Goal: Information Seeking & Learning: Learn about a topic

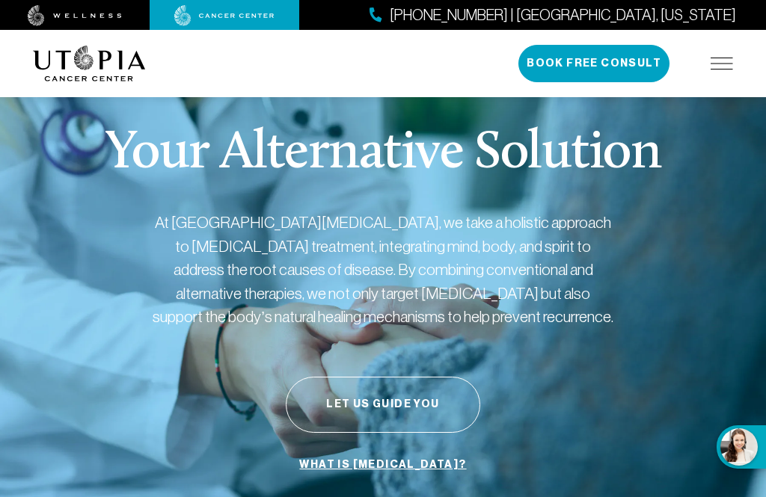
click at [718, 64] on img at bounding box center [721, 64] width 22 height 12
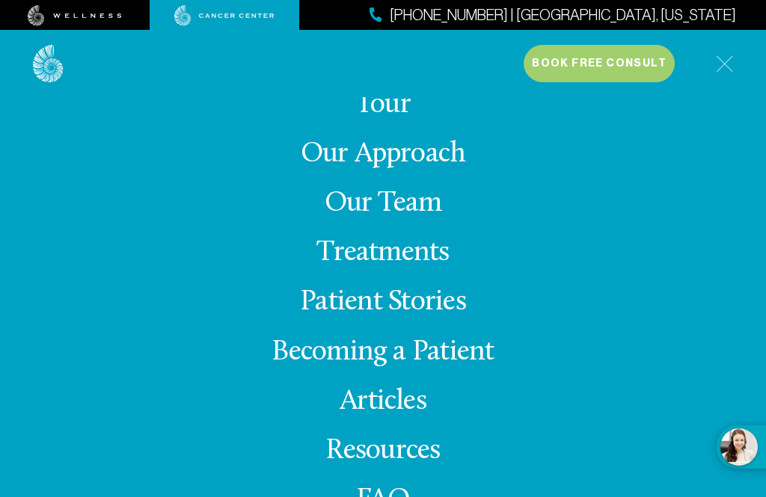
click at [442, 268] on link "Treatments" at bounding box center [382, 253] width 132 height 29
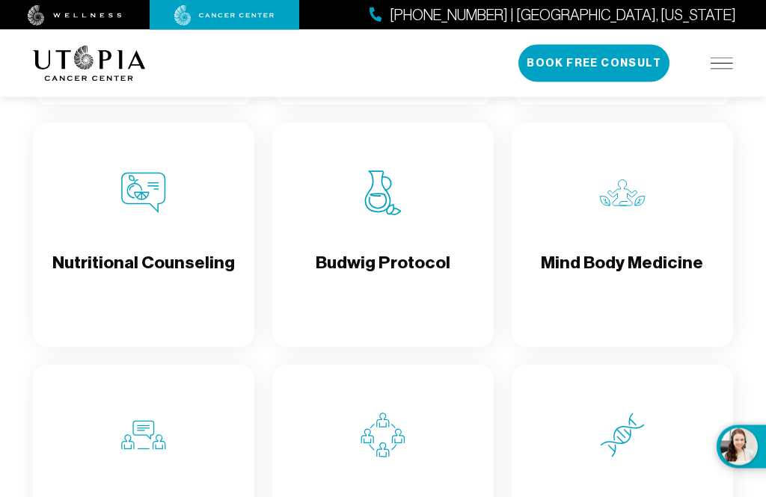
scroll to position [2634, 0]
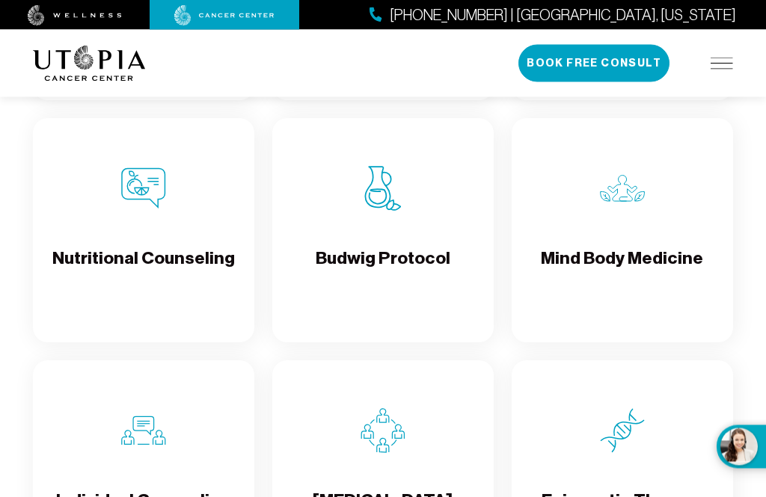
click at [384, 267] on h4 "Budwig Protocol" at bounding box center [383, 272] width 135 height 49
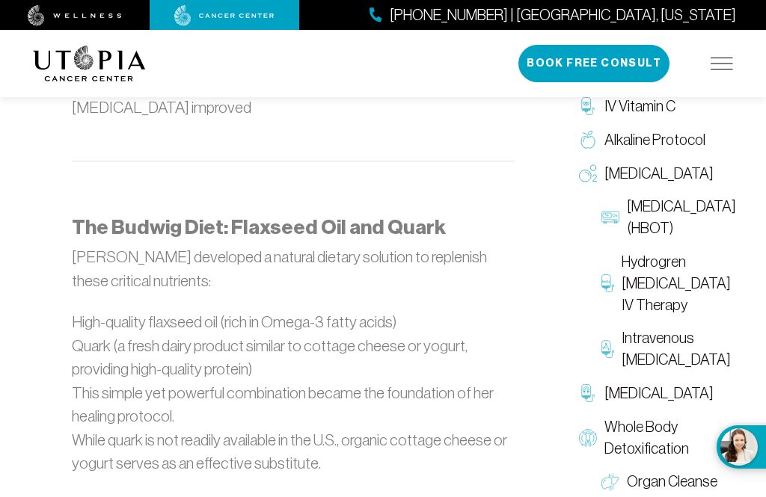
scroll to position [1445, 0]
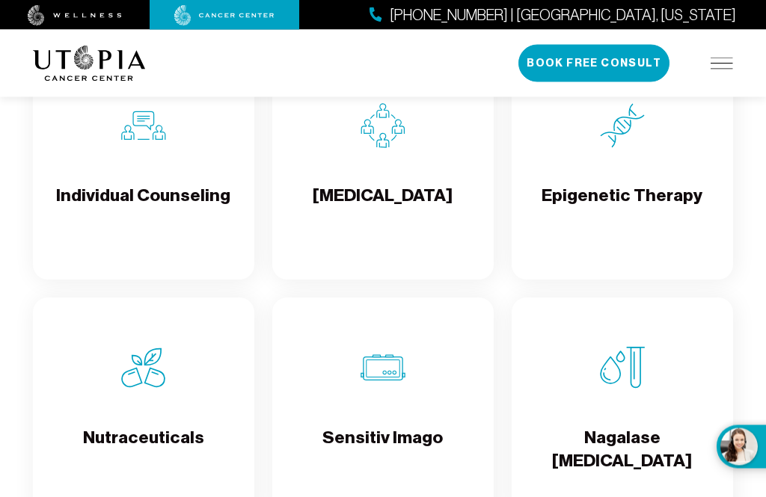
scroll to position [2964, 0]
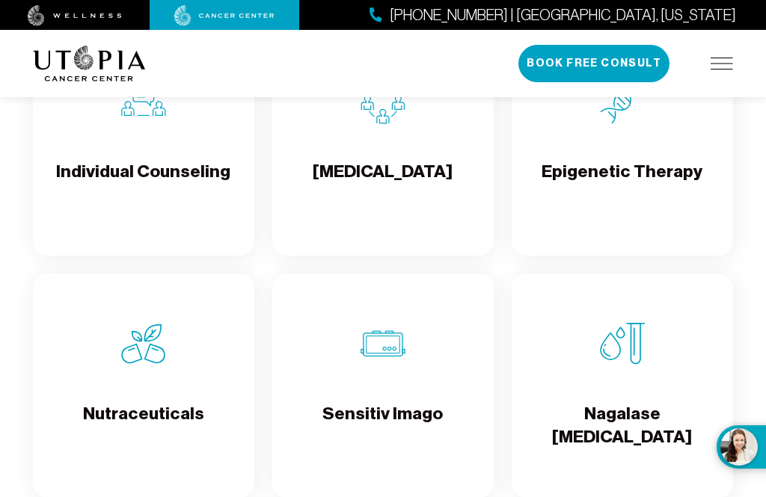
click at [681, 199] on h4 "Epigenetic Therapy" at bounding box center [621, 184] width 161 height 49
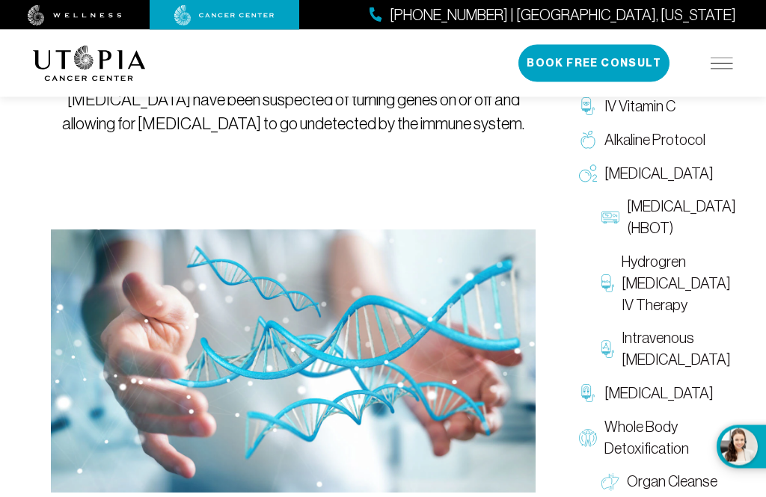
scroll to position [313, 0]
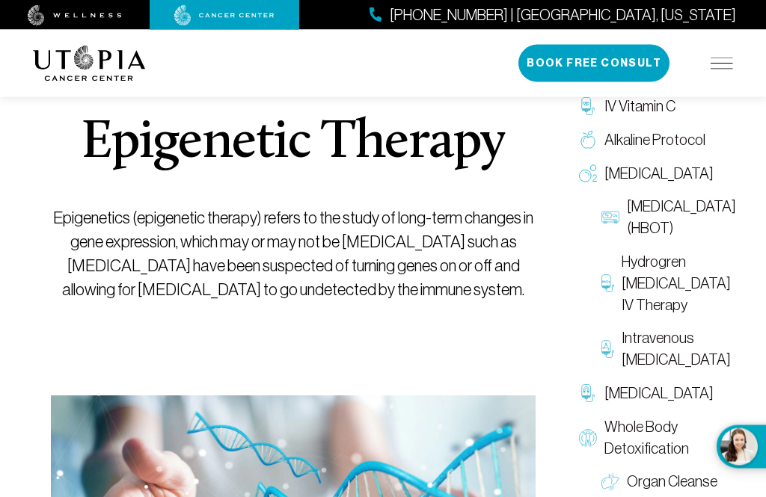
click at [731, 67] on img at bounding box center [721, 64] width 22 height 12
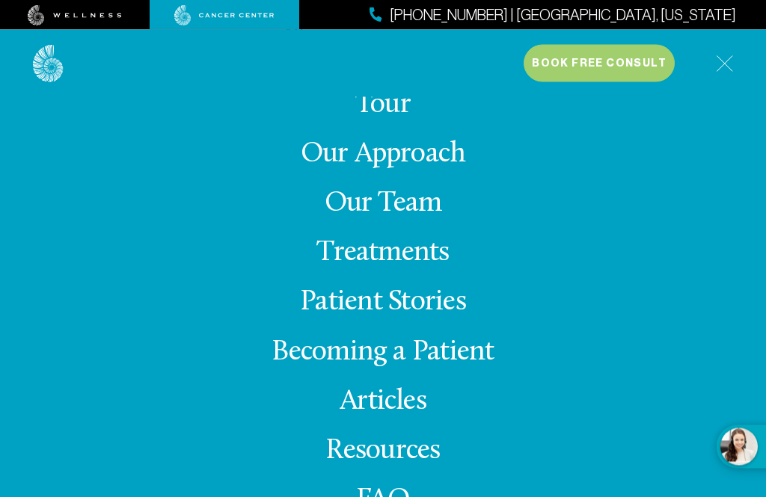
scroll to position [149, 0]
click at [380, 120] on link "Tour" at bounding box center [382, 104] width 55 height 29
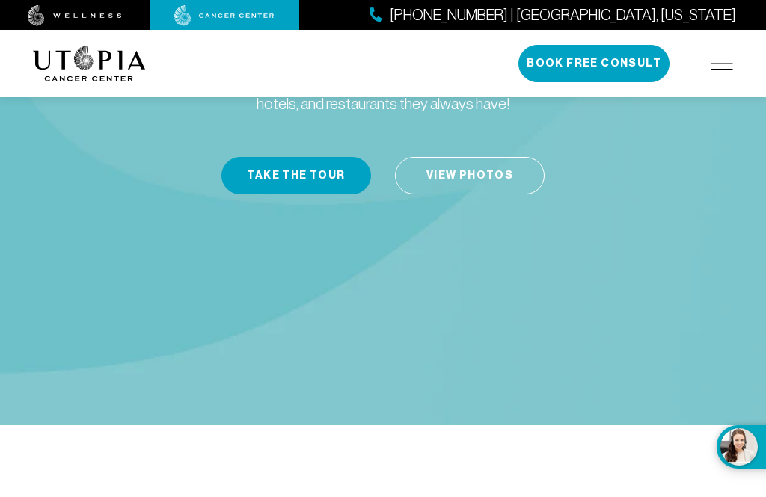
click at [471, 157] on link "View Photos" at bounding box center [470, 175] width 150 height 37
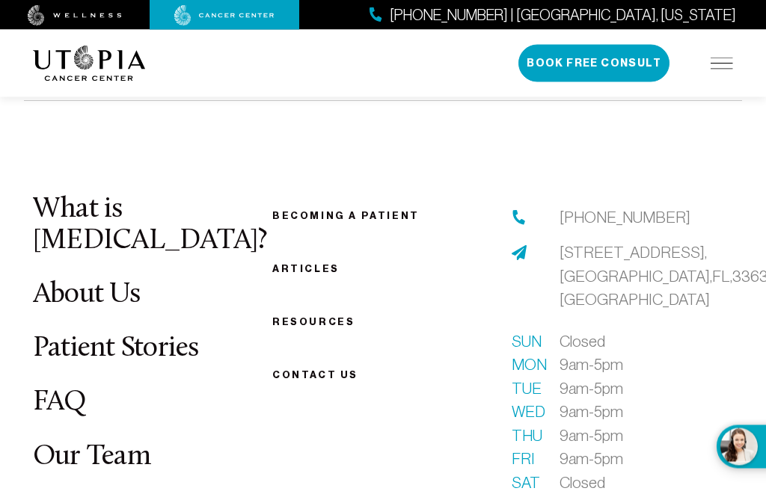
scroll to position [3502, 0]
